Goal: Find specific page/section: Find specific page/section

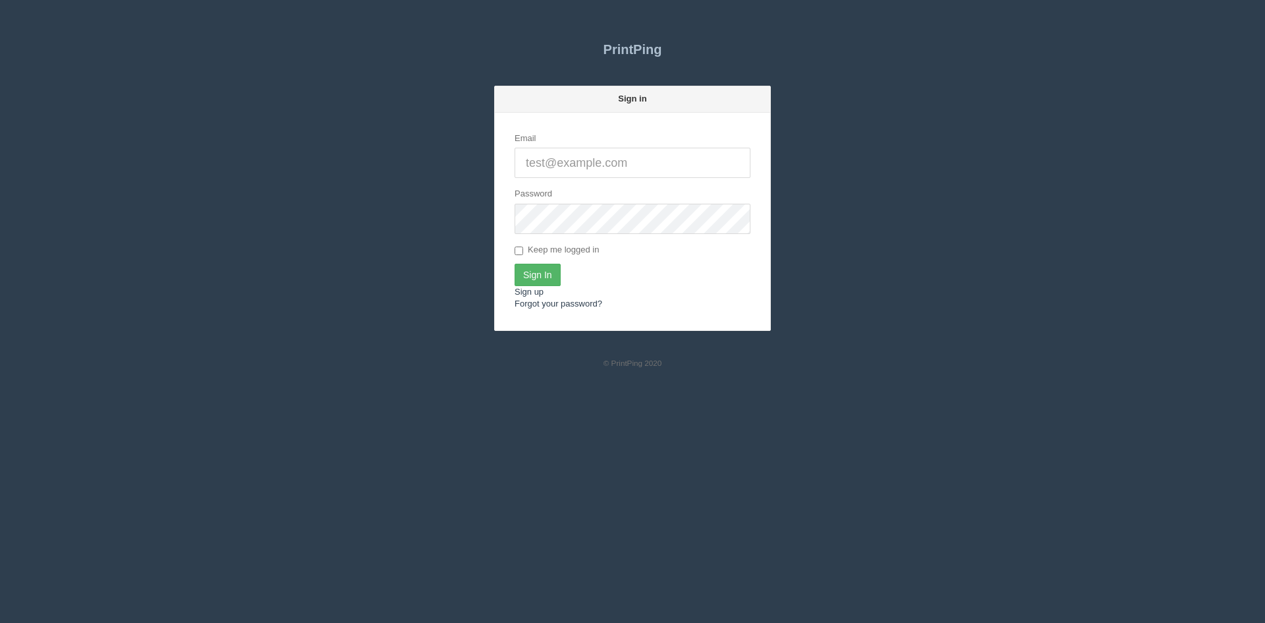
type input "[PERSON_NAME][EMAIL_ADDRESS][DOMAIN_NAME]"
click at [530, 269] on input "Sign In" at bounding box center [537, 274] width 46 height 22
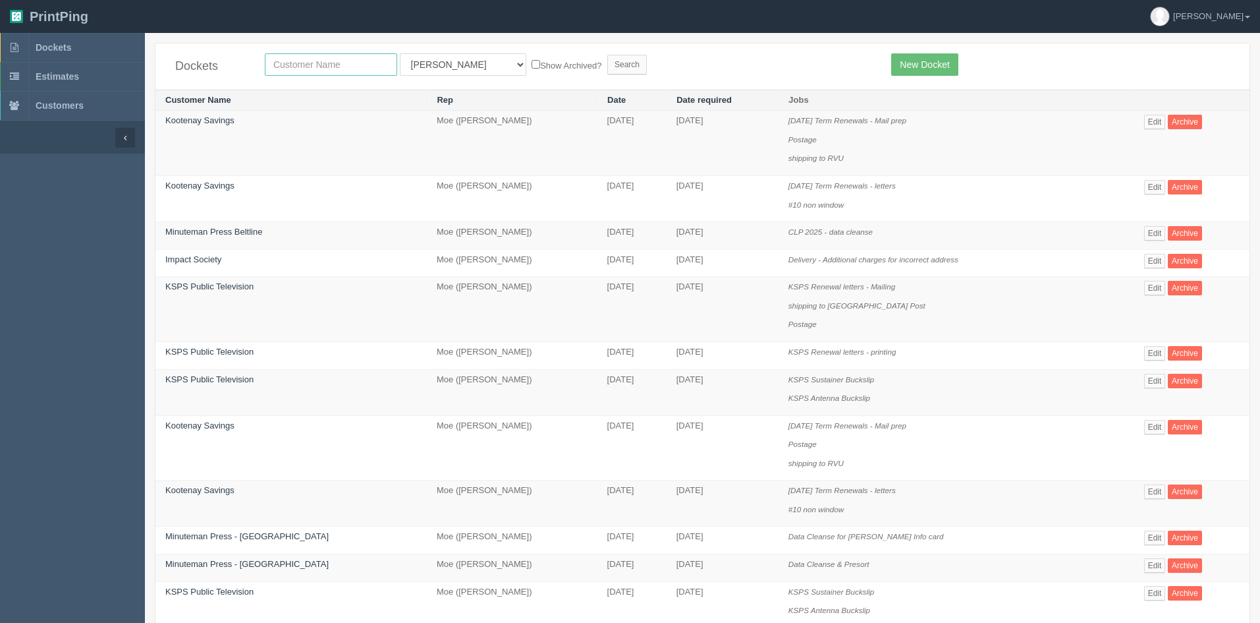
click at [303, 65] on input "text" at bounding box center [331, 64] width 132 height 22
type input "flex s"
click at [424, 57] on select "All Users Ali Ali Test 1 Aly Amy Ankit Arif Brandon Dan France Greg Jim Mark Ma…" at bounding box center [463, 64] width 126 height 22
select select
click at [400, 53] on select "All Users Ali Ali Test 1 Aly Amy Ankit Arif Brandon Dan France Greg Jim Mark Ma…" at bounding box center [463, 64] width 126 height 22
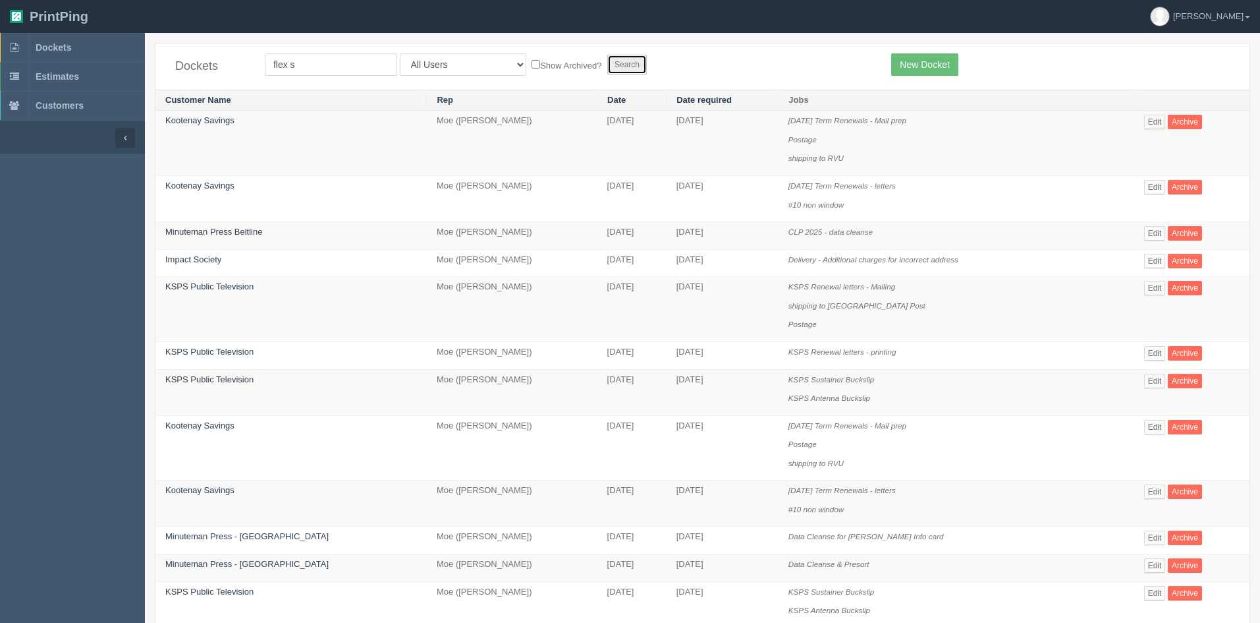
click at [607, 66] on input "Search" at bounding box center [627, 65] width 40 height 20
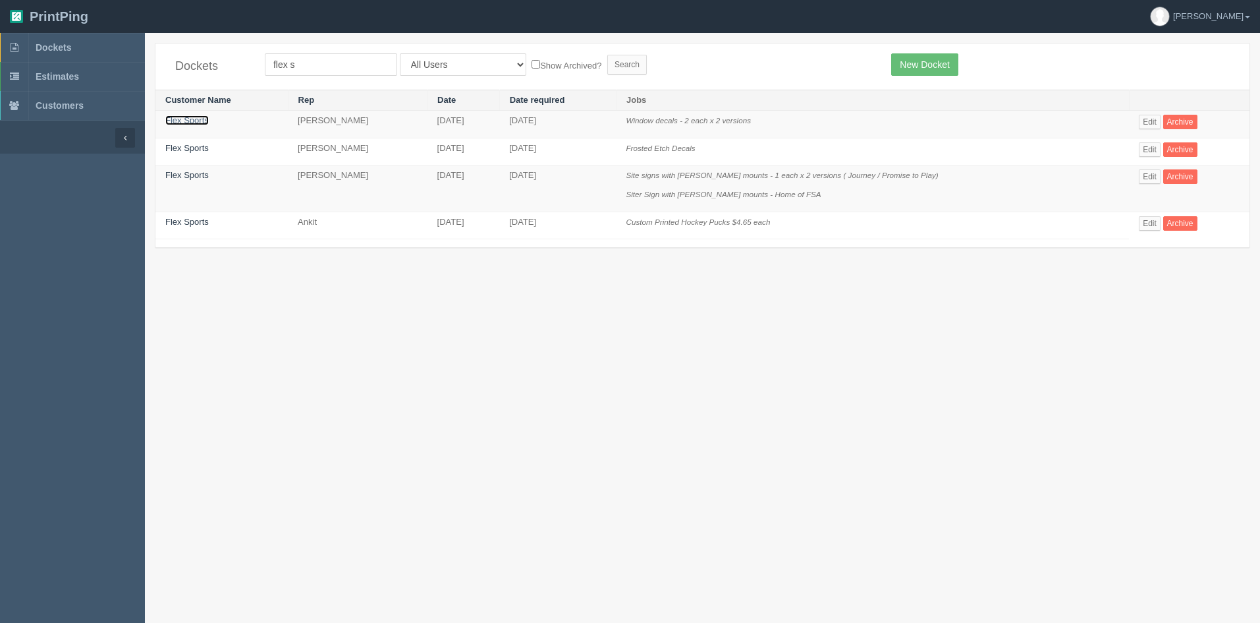
click at [200, 117] on link "Flex Sports" at bounding box center [186, 120] width 43 height 10
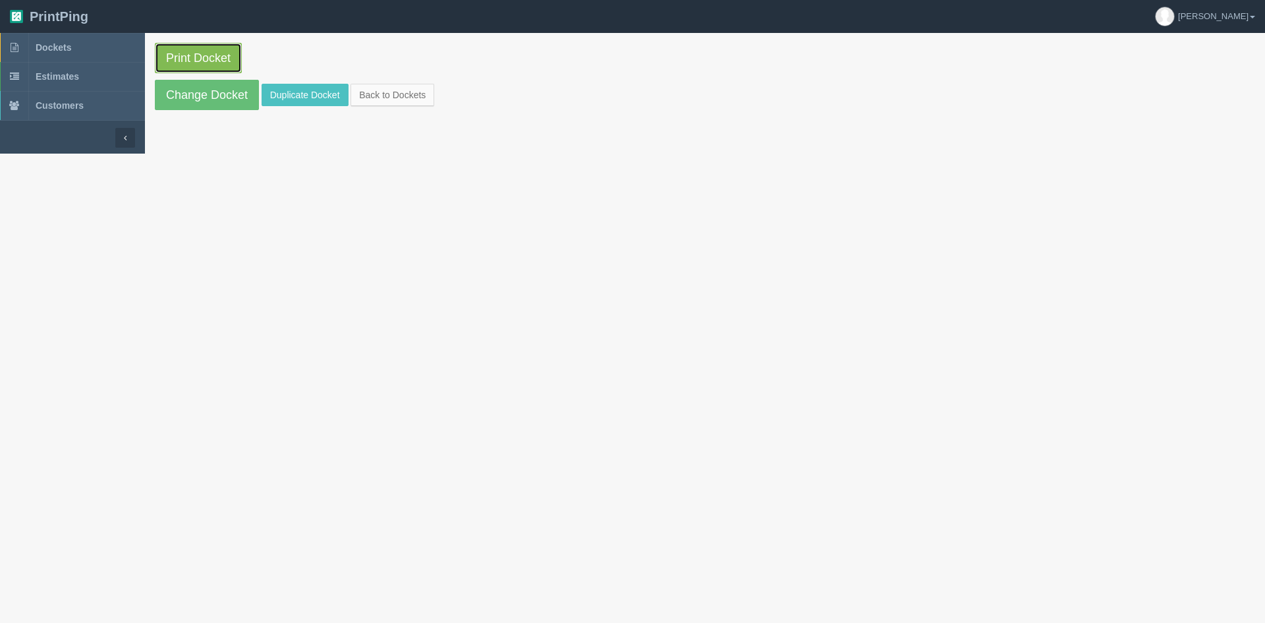
click at [193, 60] on link "Print Docket" at bounding box center [198, 58] width 87 height 30
